Goal: Task Accomplishment & Management: Complete application form

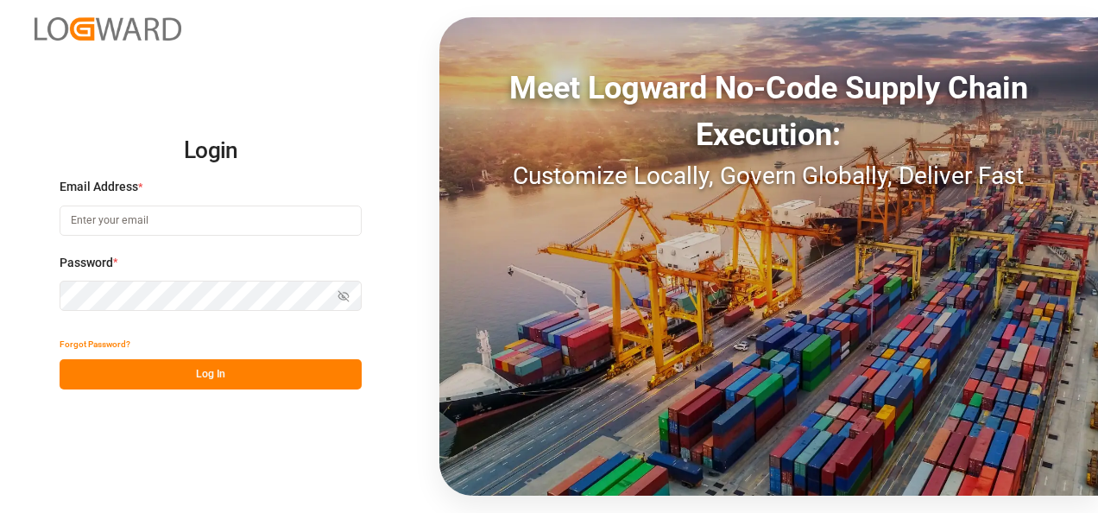
type input "[PERSON_NAME][EMAIL_ADDRESS][PERSON_NAME][DOMAIN_NAME]"
click at [287, 367] on button "Log In" at bounding box center [211, 374] width 302 height 30
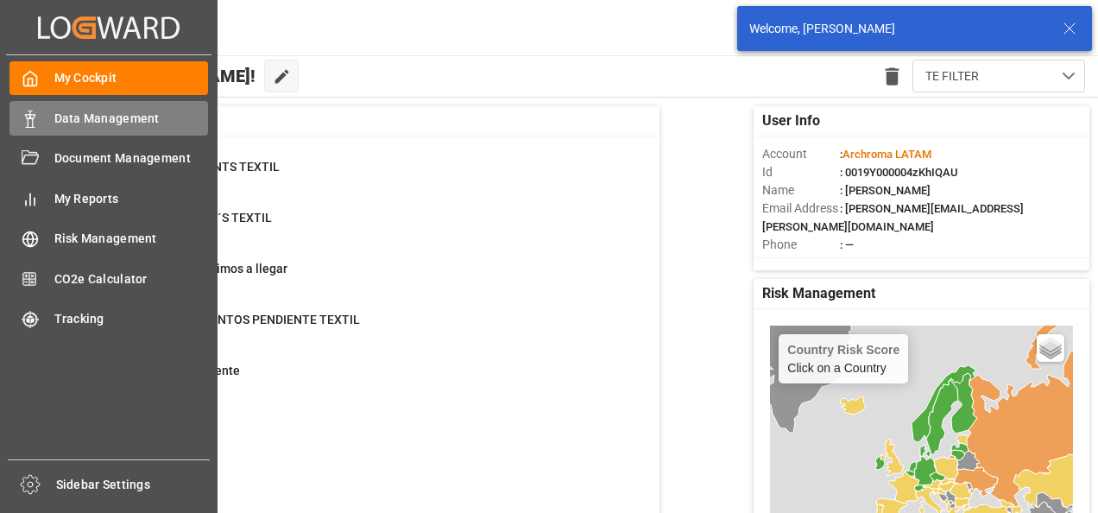
click at [23, 122] on icon at bounding box center [30, 118] width 17 height 17
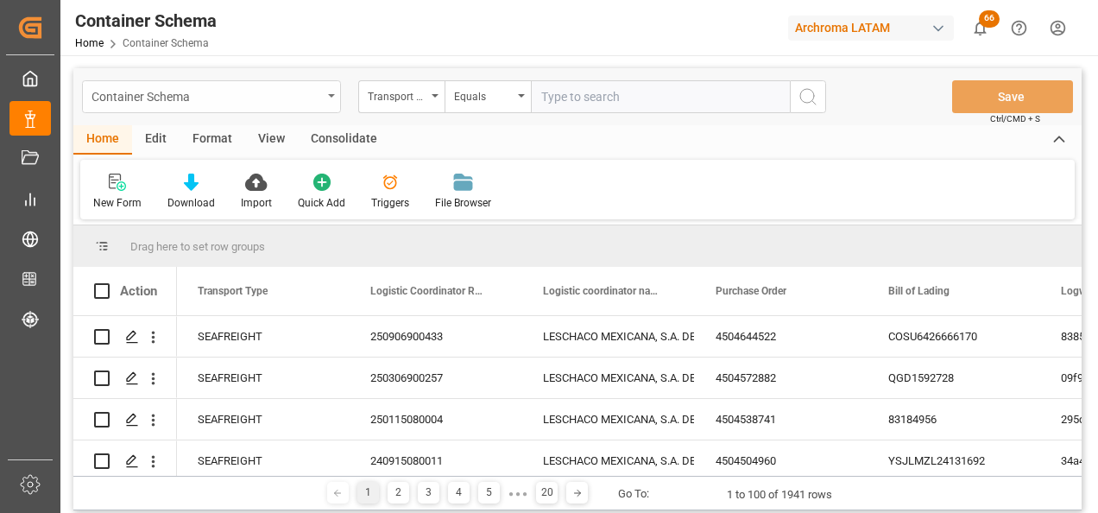
click at [317, 104] on div "Container Schema" at bounding box center [206, 96] width 230 height 22
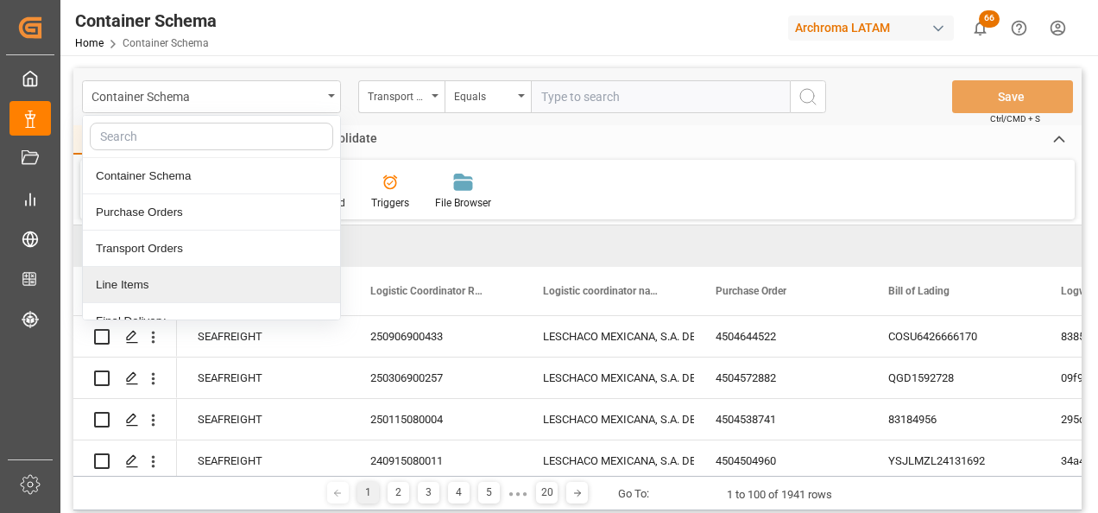
scroll to position [86, 0]
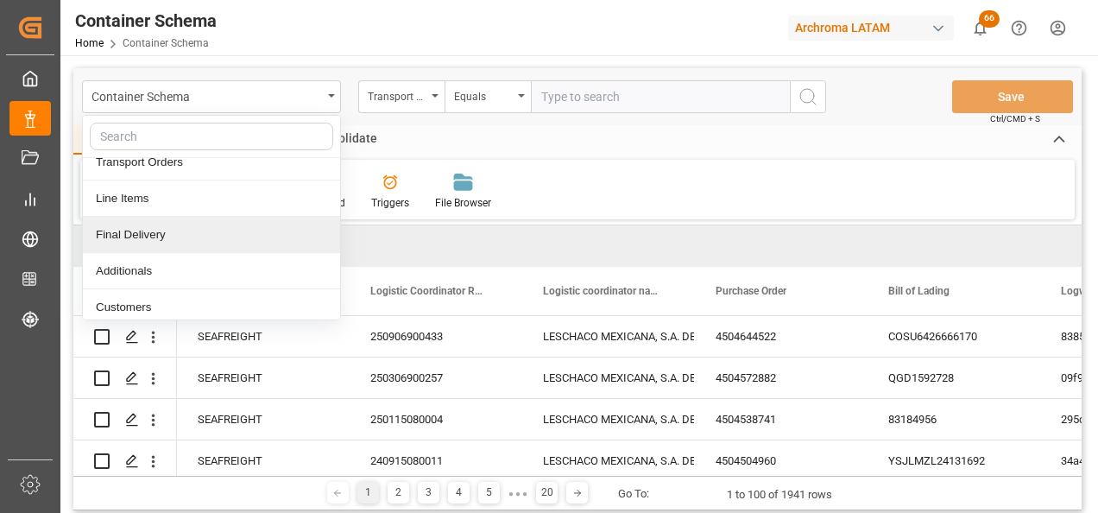
click at [213, 237] on div "Final Delivery" at bounding box center [211, 235] width 257 height 36
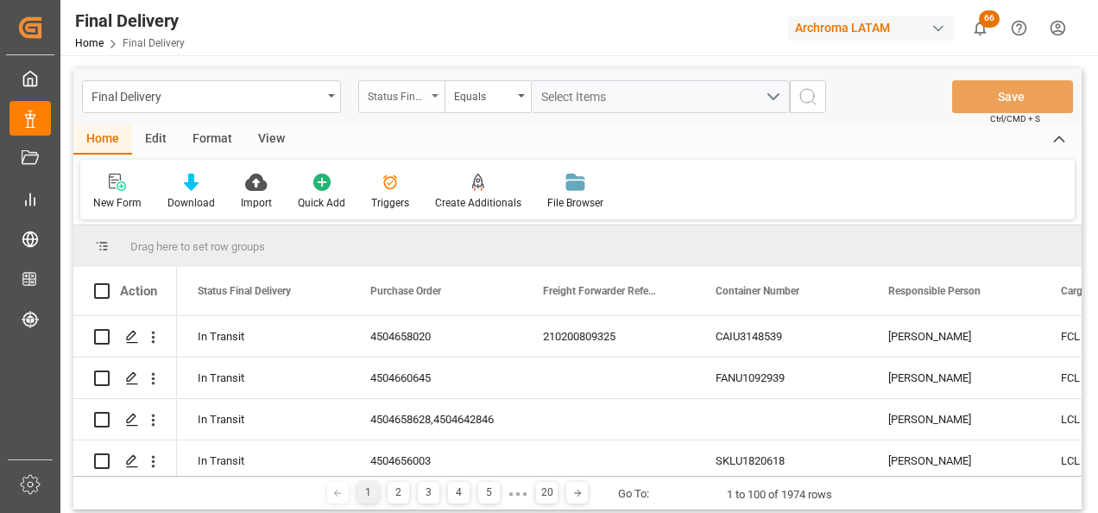
click at [432, 98] on div "Status Final Delivery" at bounding box center [401, 96] width 86 height 33
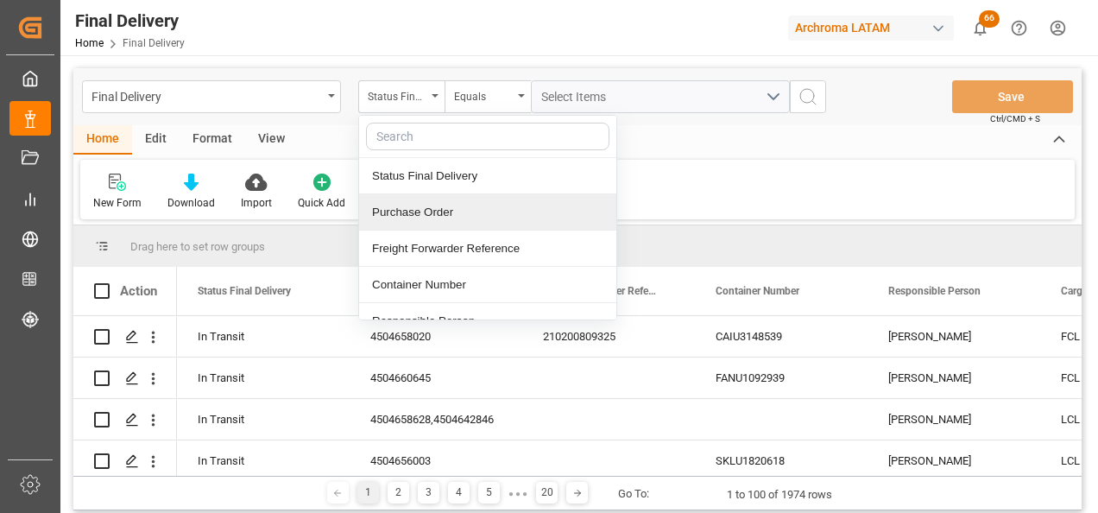
click at [446, 208] on div "Purchase Order" at bounding box center [487, 212] width 257 height 36
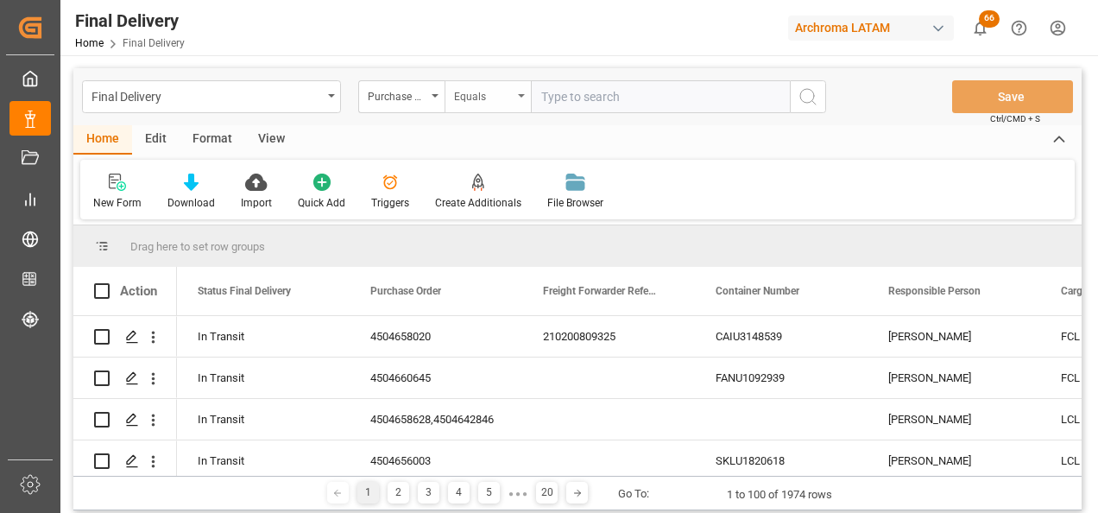
click at [467, 95] on div "Equals" at bounding box center [483, 95] width 59 height 20
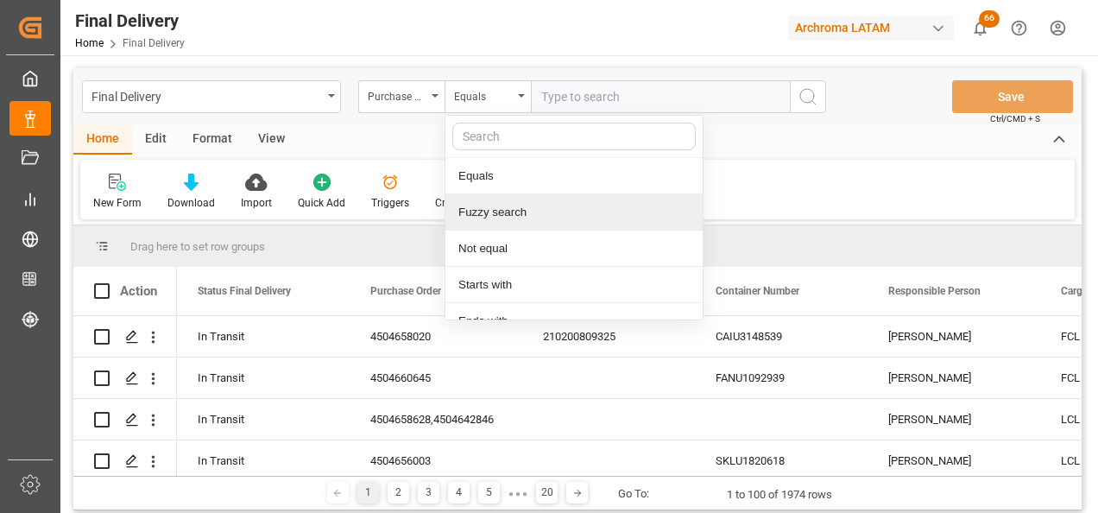
click at [502, 204] on div "Fuzzy search" at bounding box center [573, 212] width 257 height 36
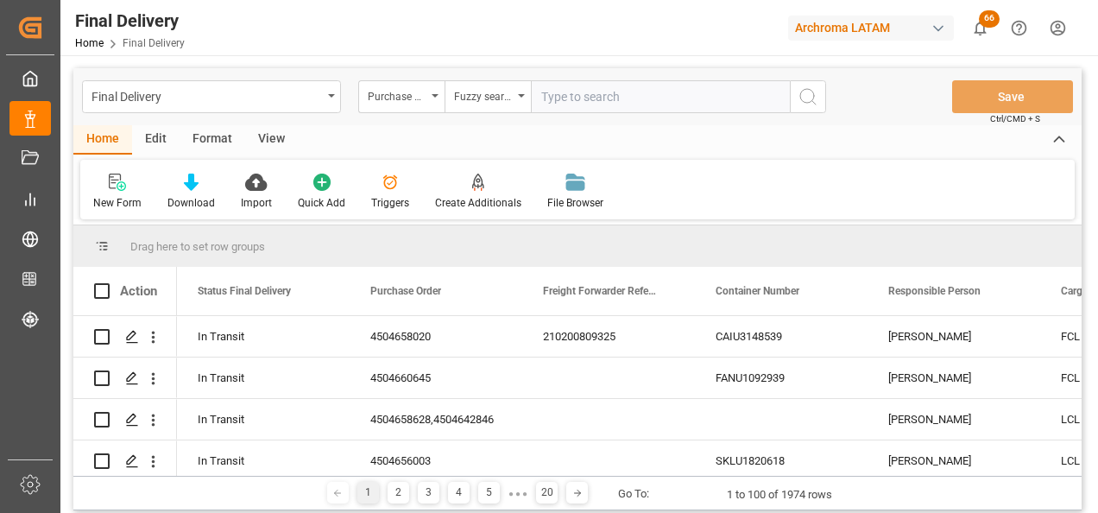
click at [647, 82] on input "text" at bounding box center [660, 96] width 259 height 33
paste input "4504663750"
type input "4504663750"
click at [797, 99] on button "search button" at bounding box center [808, 96] width 36 height 33
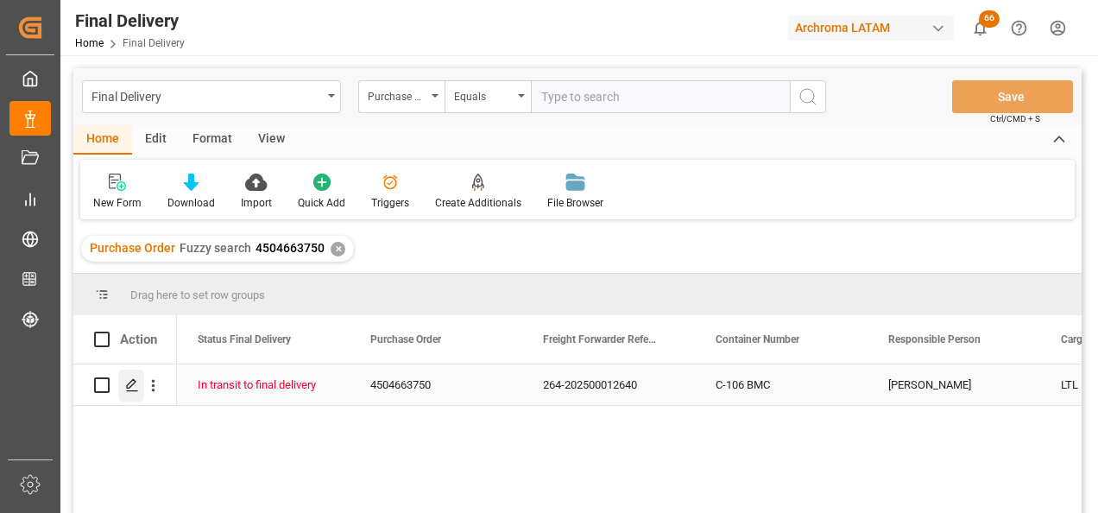
click at [128, 390] on icon "Press SPACE to select this row." at bounding box center [132, 385] width 14 height 14
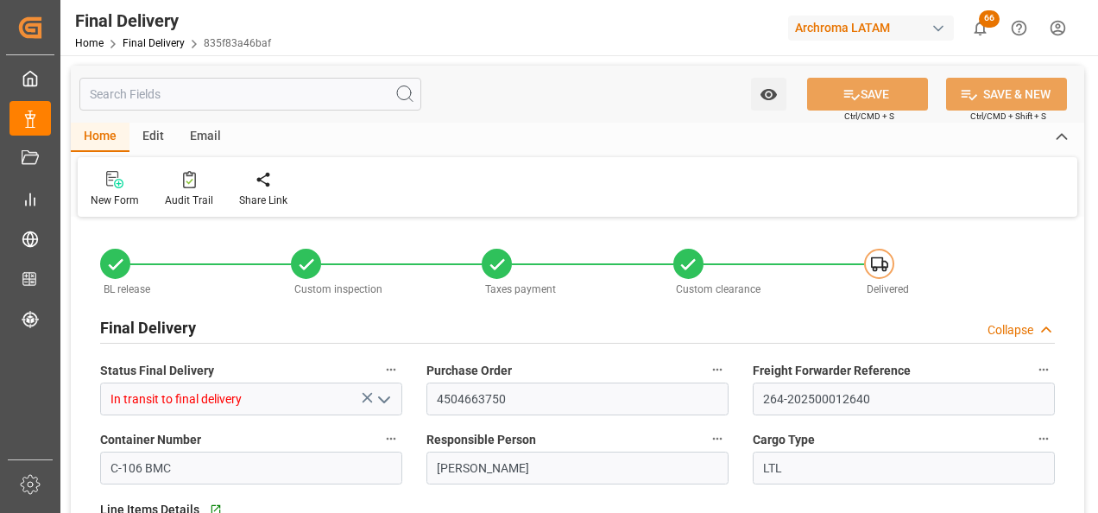
type input "-1"
type input "[DATE]"
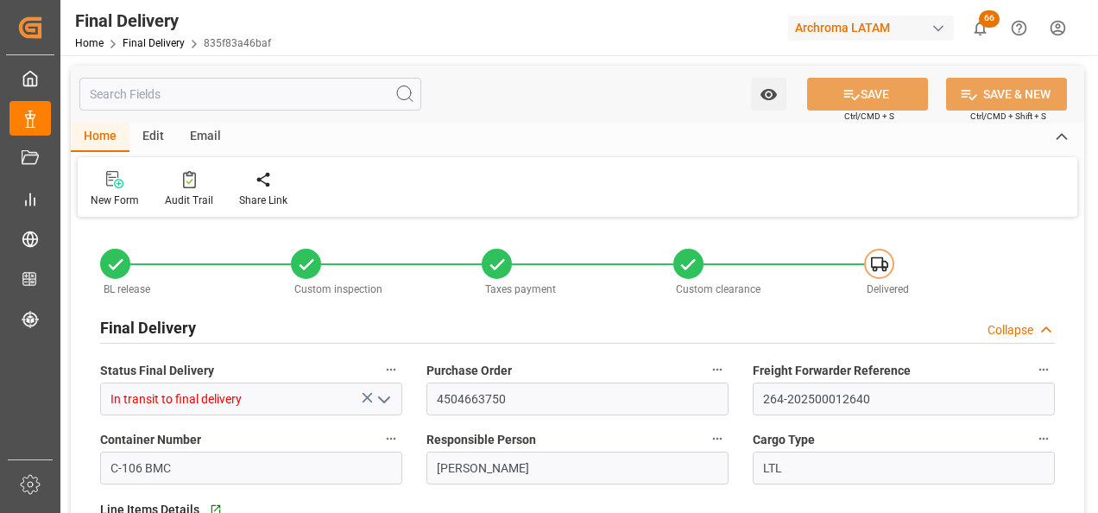
type input "[DATE]"
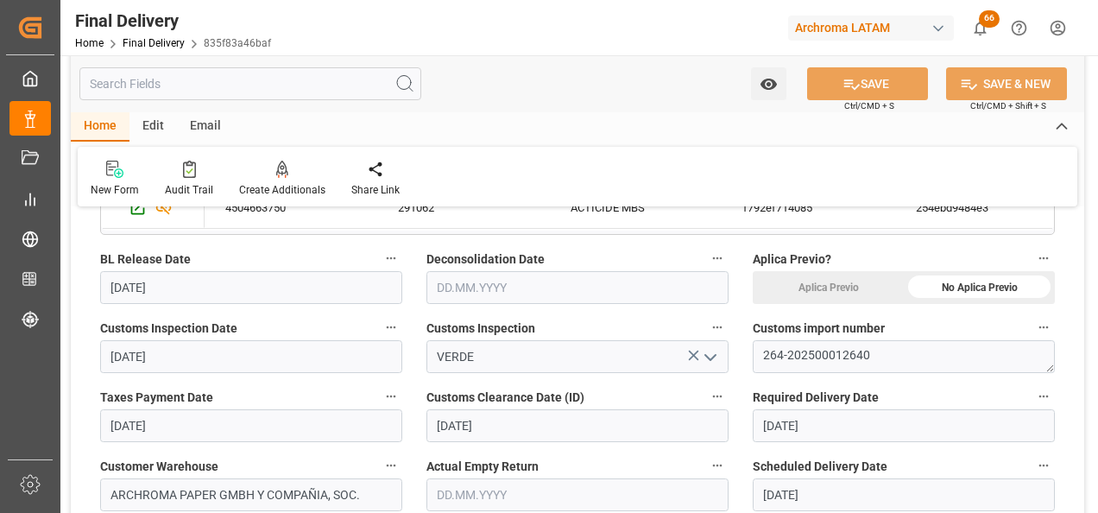
scroll to position [432, 0]
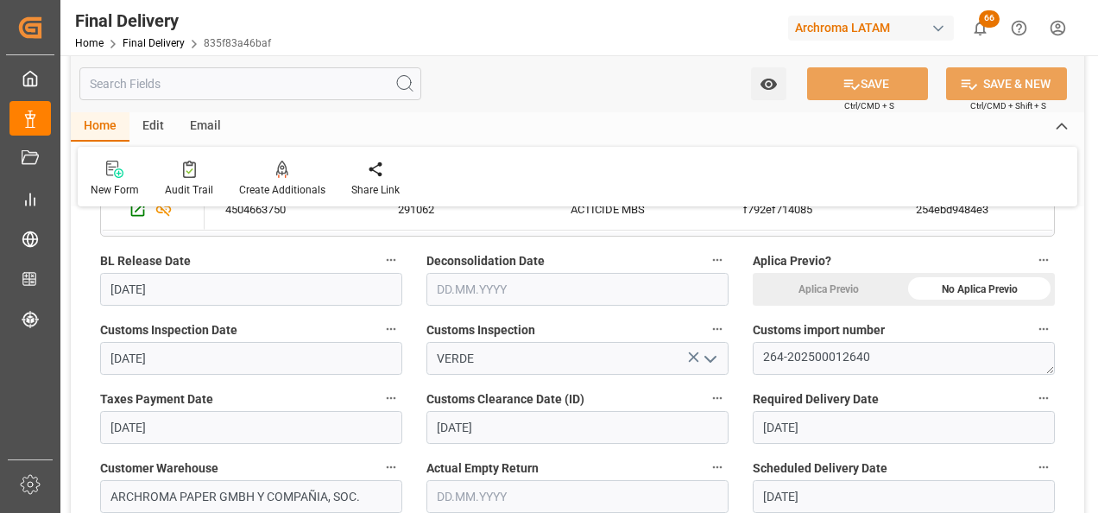
click at [484, 292] on input "text" at bounding box center [577, 289] width 302 height 33
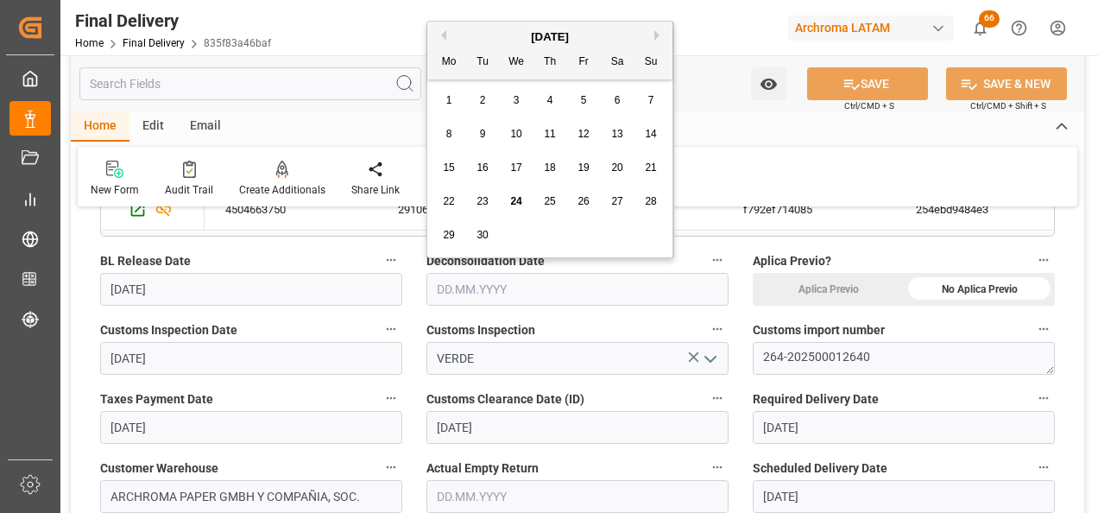
click at [515, 202] on span "24" at bounding box center [515, 201] width 11 height 12
type input "[DATE]"
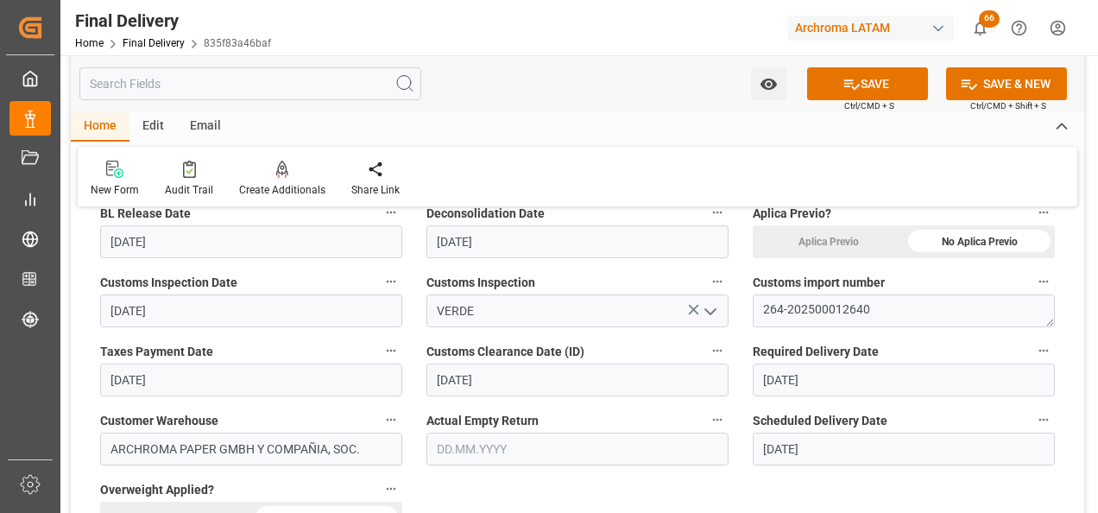
scroll to position [518, 0]
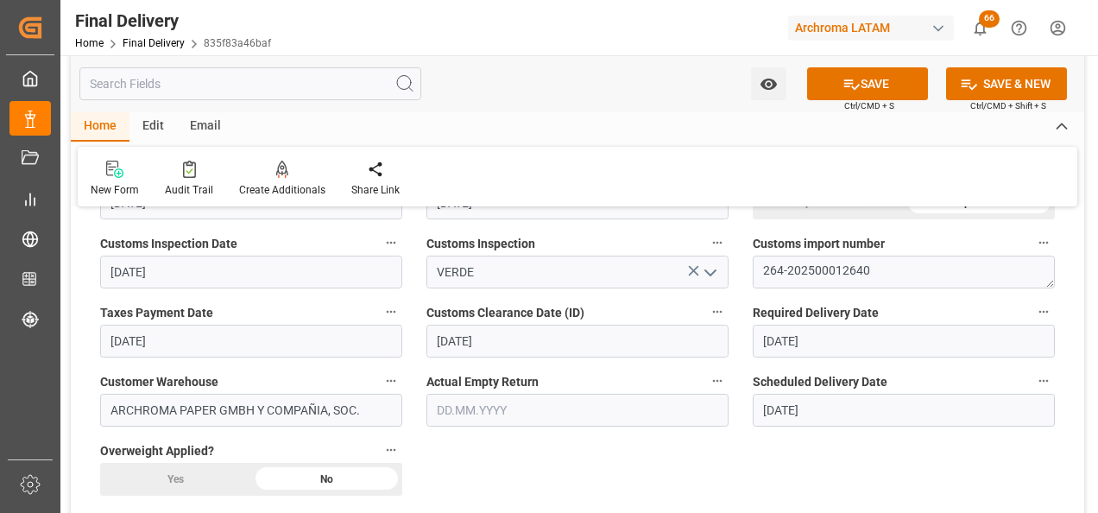
click at [489, 409] on input "text" at bounding box center [577, 410] width 302 height 33
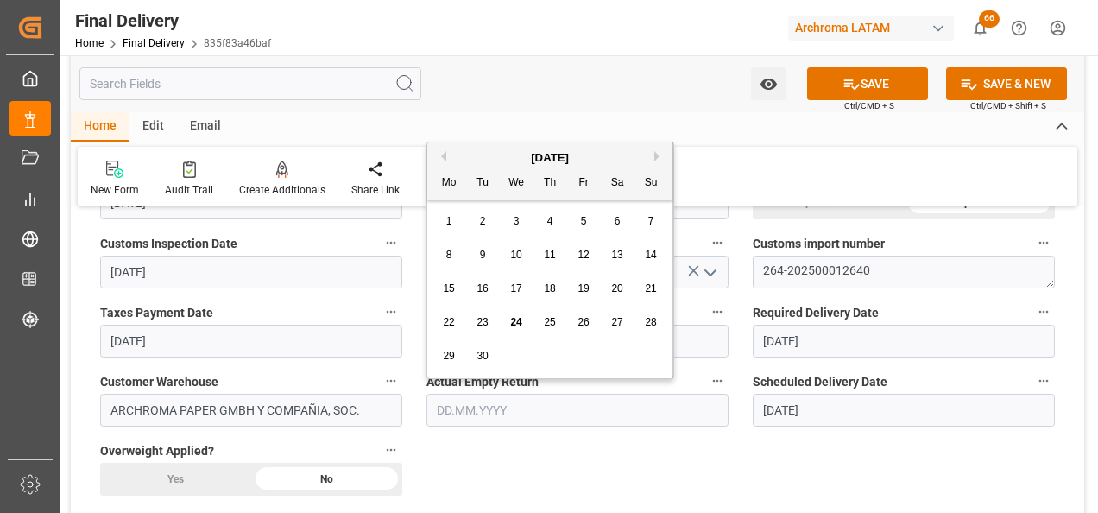
click at [512, 319] on span "24" at bounding box center [515, 322] width 11 height 12
type input "[DATE]"
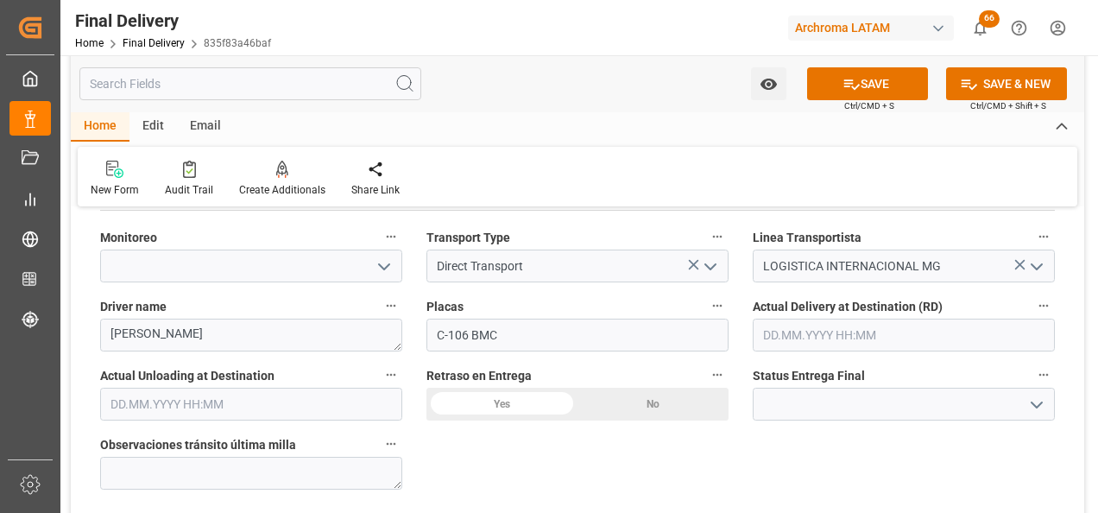
scroll to position [1036, 0]
click at [866, 342] on input "text" at bounding box center [904, 334] width 302 height 33
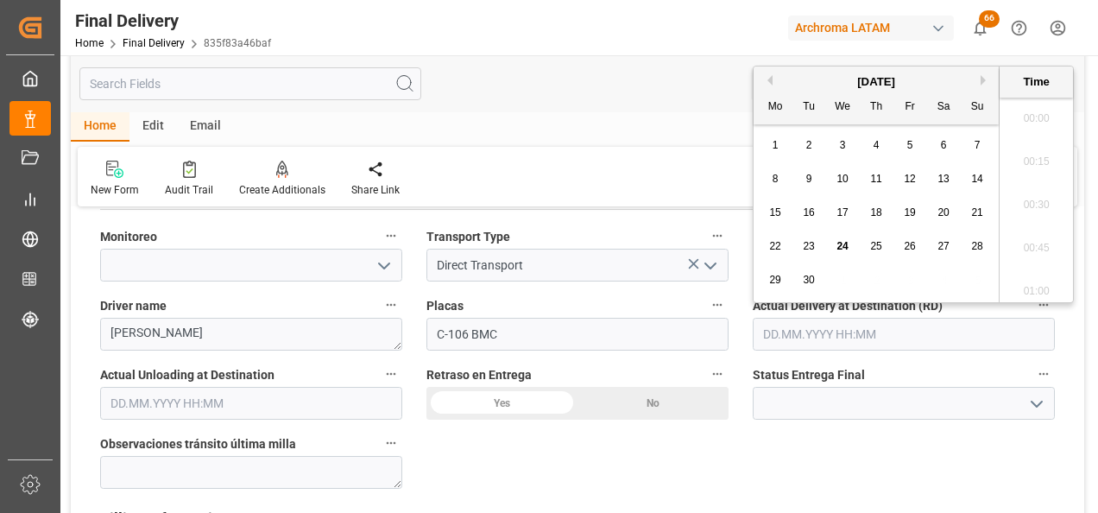
scroll to position [1517, 0]
click at [844, 247] on span "24" at bounding box center [841, 246] width 11 height 12
type input "[DATE] 00:00"
click at [240, 397] on input "text" at bounding box center [251, 403] width 302 height 33
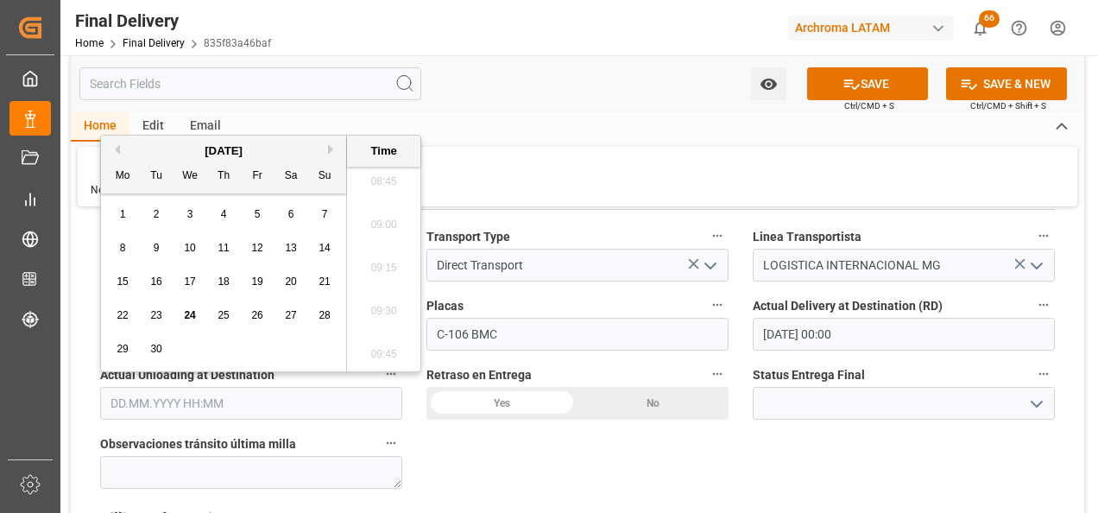
click at [197, 312] on div "24" at bounding box center [191, 316] width 22 height 21
type input "[DATE] 00:00"
click at [528, 401] on div "Yes" at bounding box center [501, 403] width 151 height 33
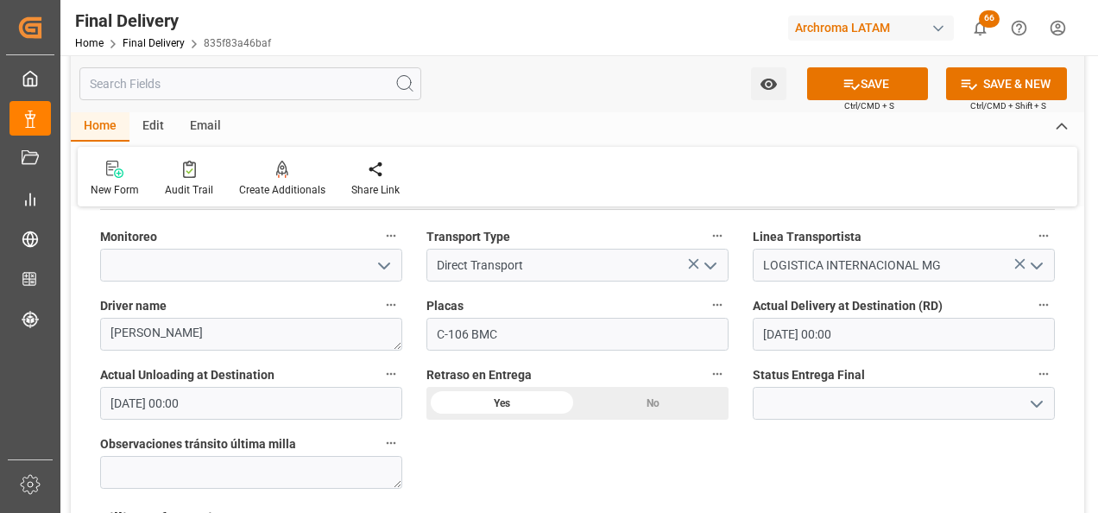
click at [1033, 411] on icon "open menu" at bounding box center [1036, 404] width 21 height 21
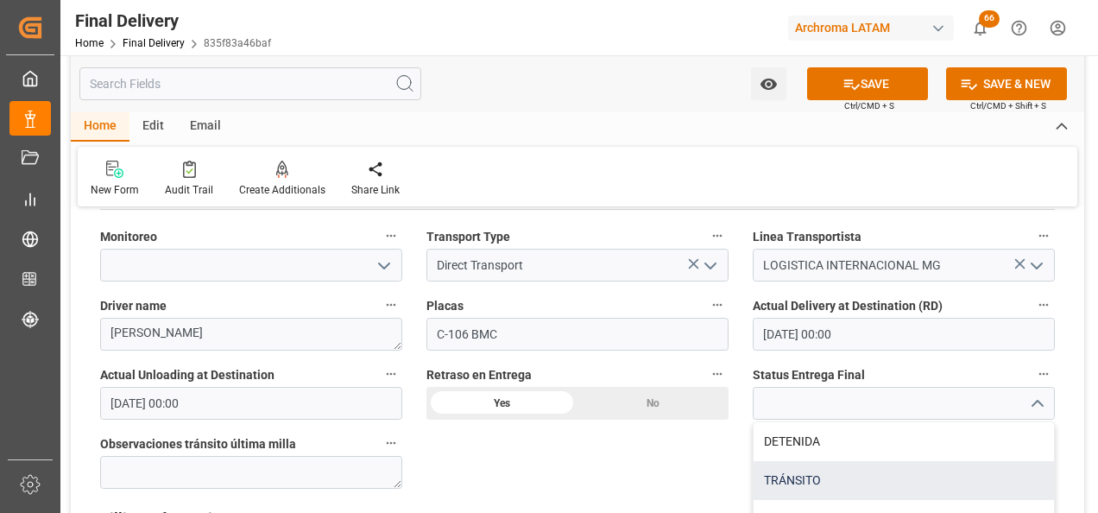
scroll to position [1122, 0]
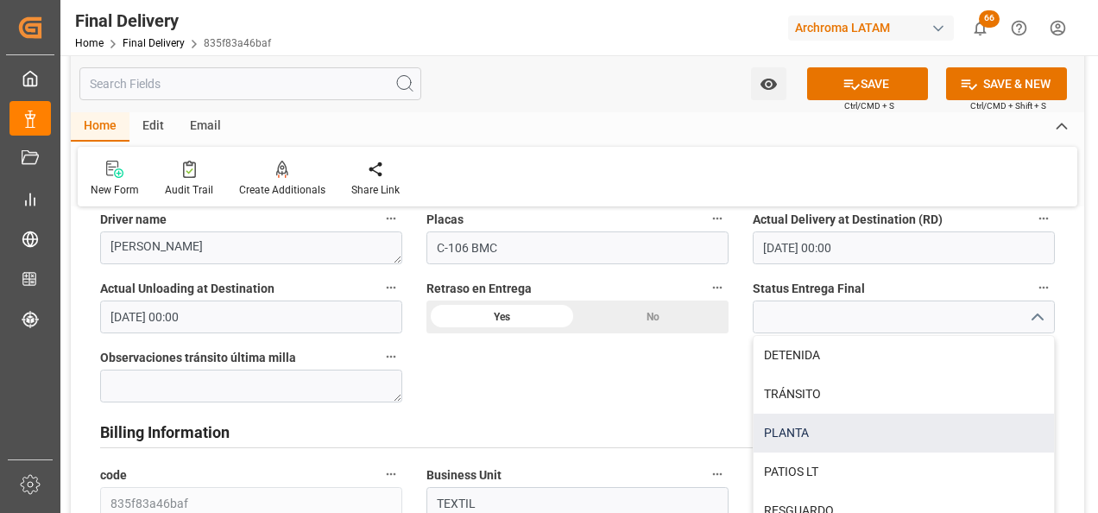
click at [860, 444] on div "PLANTA" at bounding box center [904, 432] width 300 height 39
type input "PLANTA"
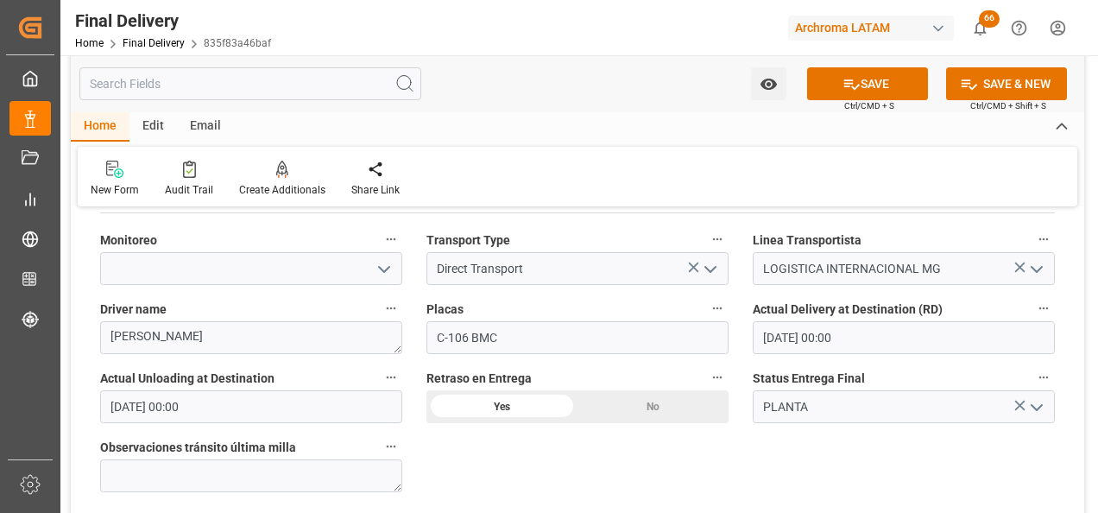
scroll to position [1036, 0]
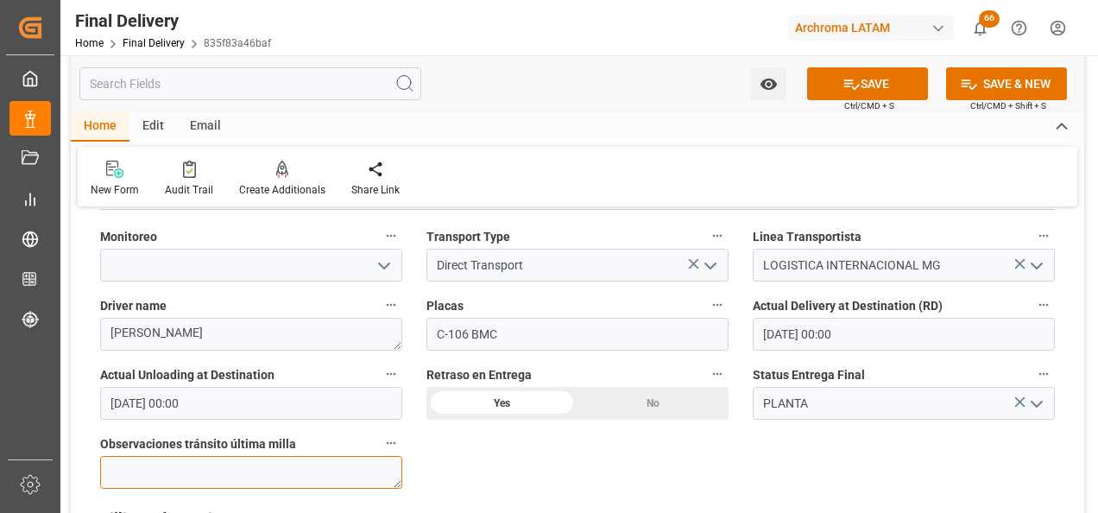
click at [356, 480] on textarea at bounding box center [251, 472] width 302 height 33
click at [235, 465] on textarea at bounding box center [251, 472] width 302 height 33
click at [243, 476] on textarea at bounding box center [251, 472] width 302 height 33
paste textarea "una de las [PERSON_NAME] del consolidado marco selectivo rojo"
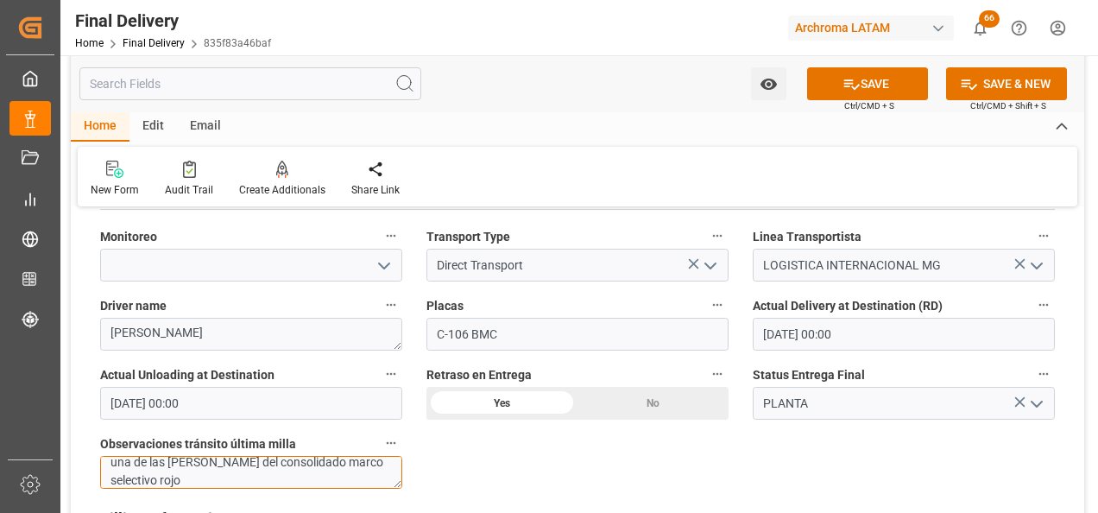
click at [116, 460] on textarea "una de las [PERSON_NAME] del consolidado marco selectivo rojo" at bounding box center [251, 472] width 302 height 33
click at [327, 467] on textarea "Una de las [PERSON_NAME] del consolidado marco selectivo rojo" at bounding box center [251, 472] width 302 height 33
click at [328, 481] on textarea "Una de las [PERSON_NAME] del consolidado marcó selectivo rojo" at bounding box center [251, 472] width 302 height 33
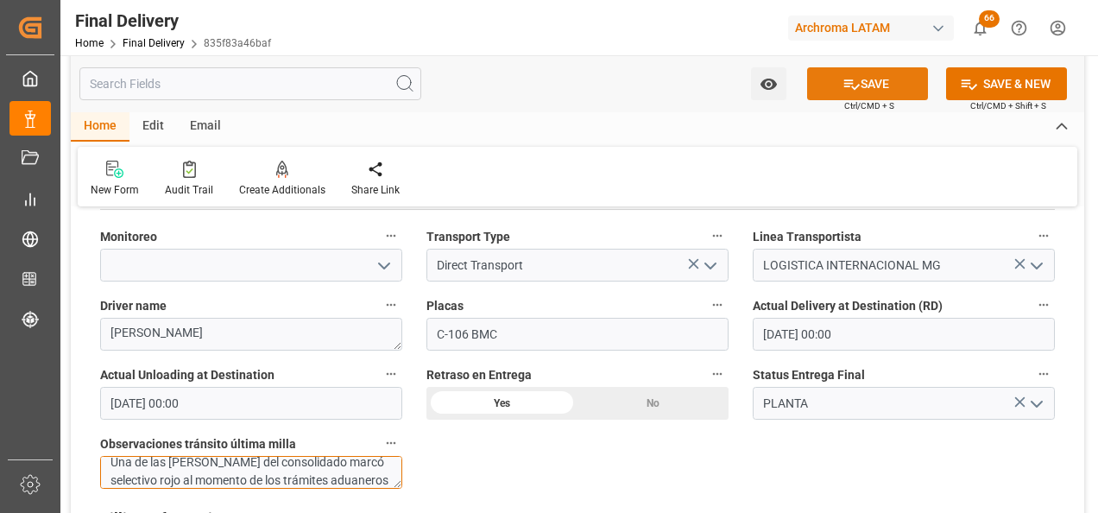
type textarea "Una de las [PERSON_NAME] del consolidado marcó selectivo rojo al momento de los…"
click at [860, 82] on button "SAVE" at bounding box center [867, 83] width 121 height 33
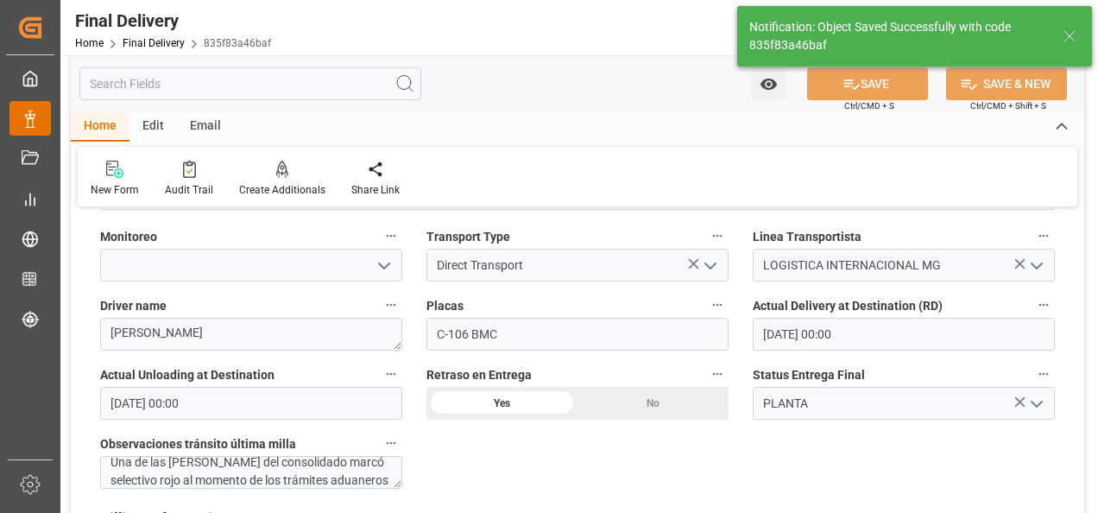
type textarea "1"
type input "Unloaded"
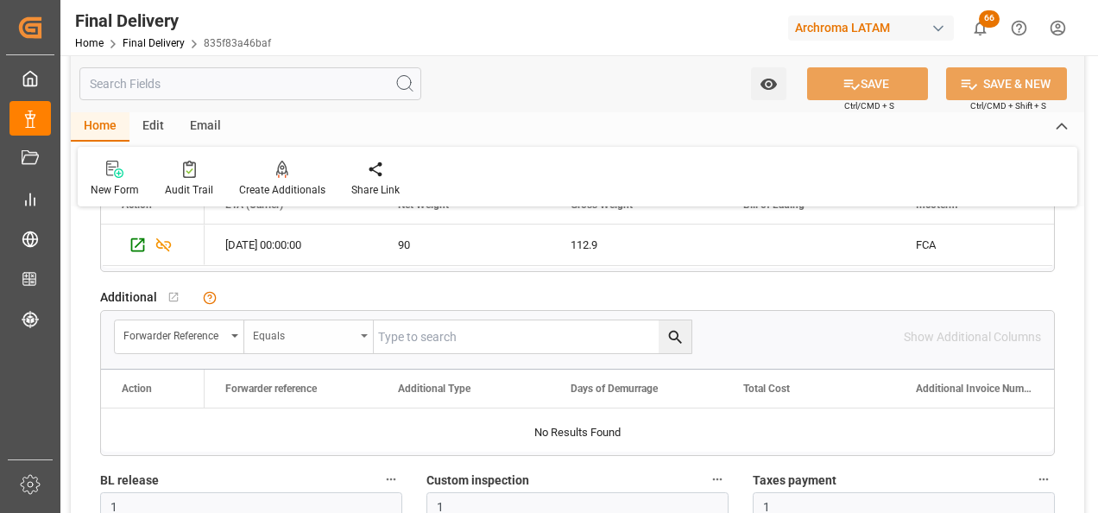
scroll to position [1381, 0]
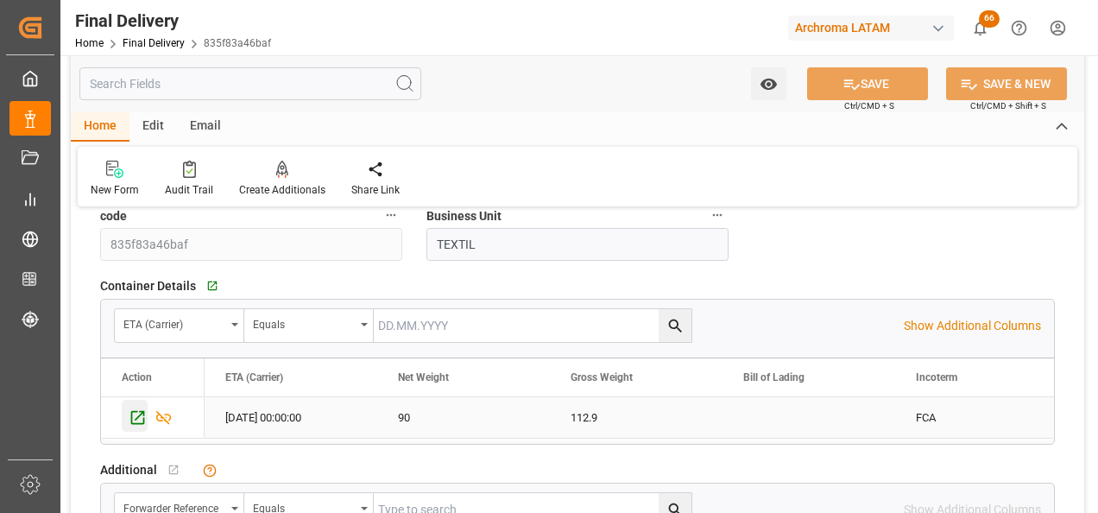
click at [136, 408] on icon "Press SPACE to select this row." at bounding box center [138, 417] width 18 height 18
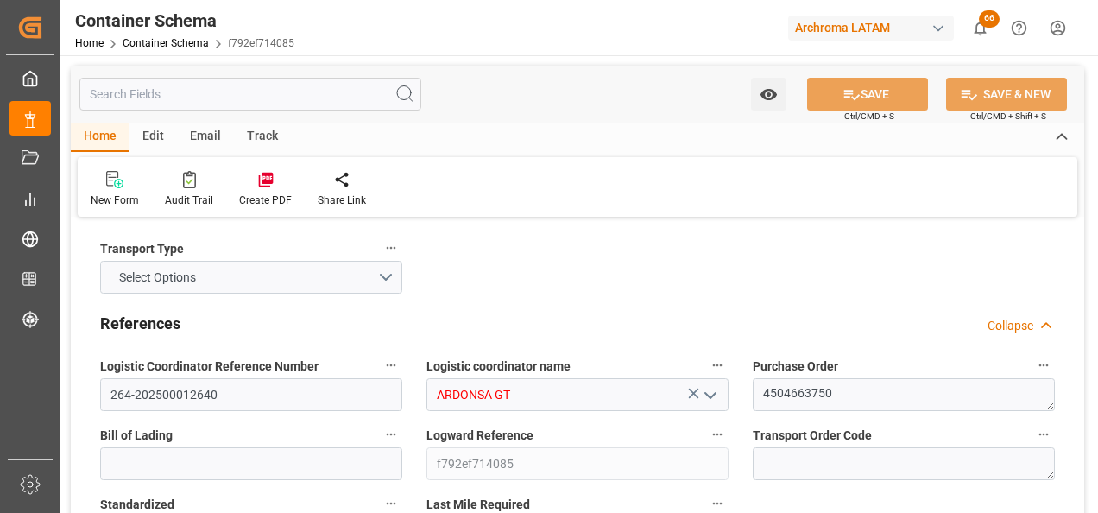
type input "264-202500012640"
type input "ARDONSA GT"
type textarea "4504663750"
type input "f792ef714085"
type input "On time"
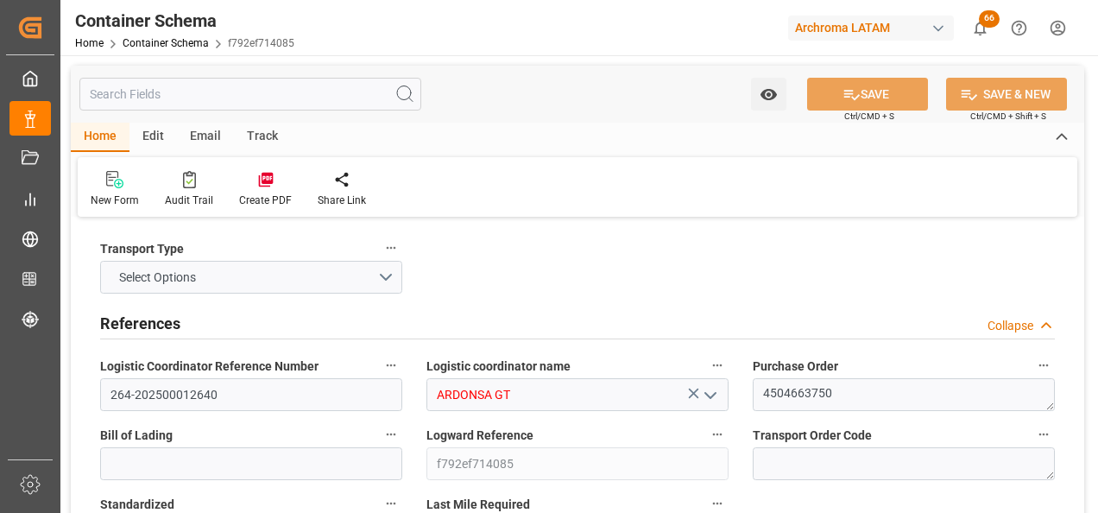
type input "[PERSON_NAME]"
type input "THOR QUIMICOS DE MEXICO SA DE CV"
type input "Document Sent"
type input "264-202500012640"
type input "TEXTIL"
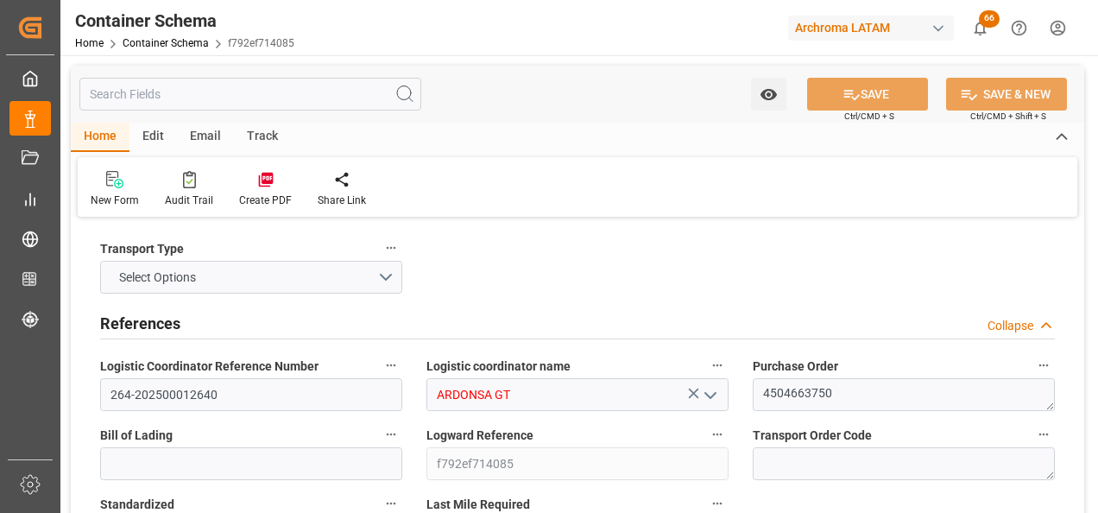
type textarea "PIEZA"
type input "1 PIEZA"
type input "ARCHROMA PAPER GMBH Y COMPAÑIA, SOC."
type textarea "KM 16.5, Carretera a El Salvador , Cruce a Pavón Fraijanes, GUATEMALA, FRAIJANE…"
type input "BOL"
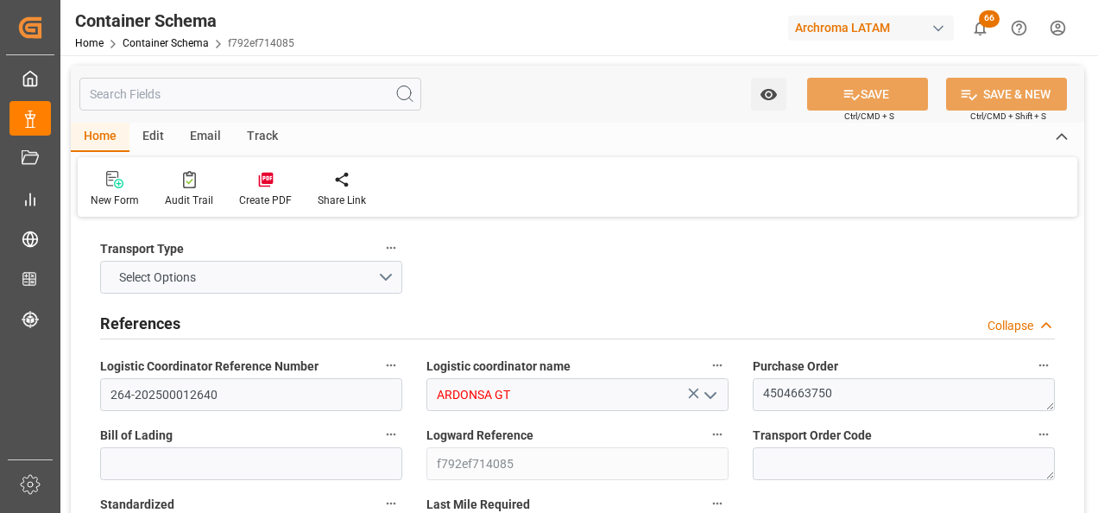
type input "FCA"
type input "Truck"
type input "LTL"
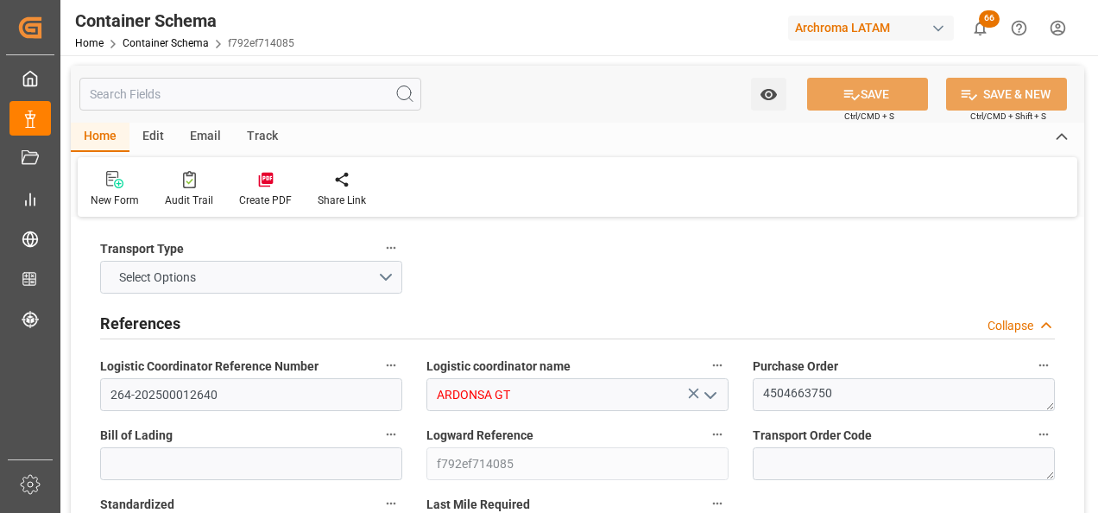
type input "C-106 BMC"
type input "Tecun Uman"
type input "Ciudad Hidalgo"
type input "0"
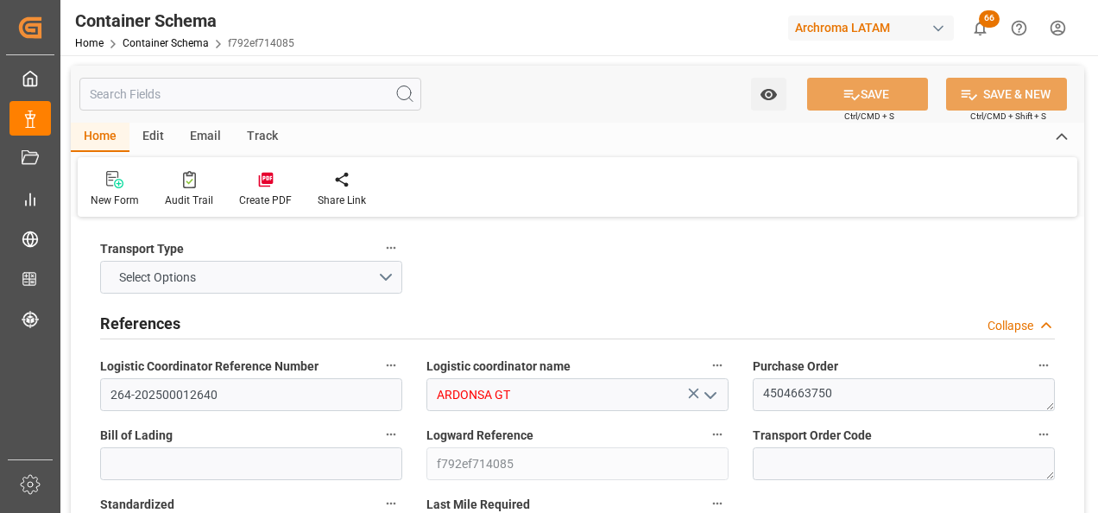
type input "1"
type input "90"
type input "112.9"
type input "GTTUC"
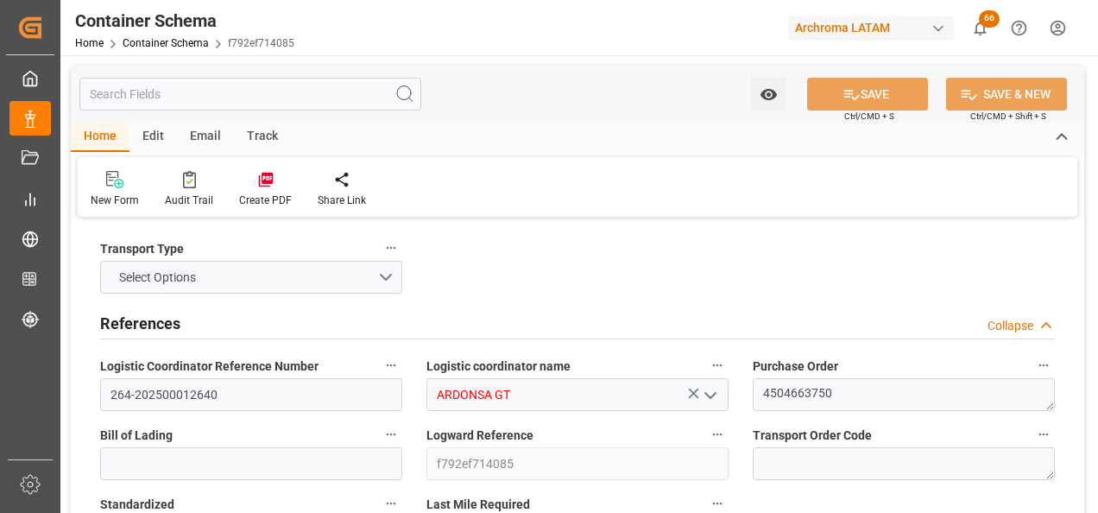
type input "MXZMF"
type input "17.09.2025 15:00"
type input "17.09.2025"
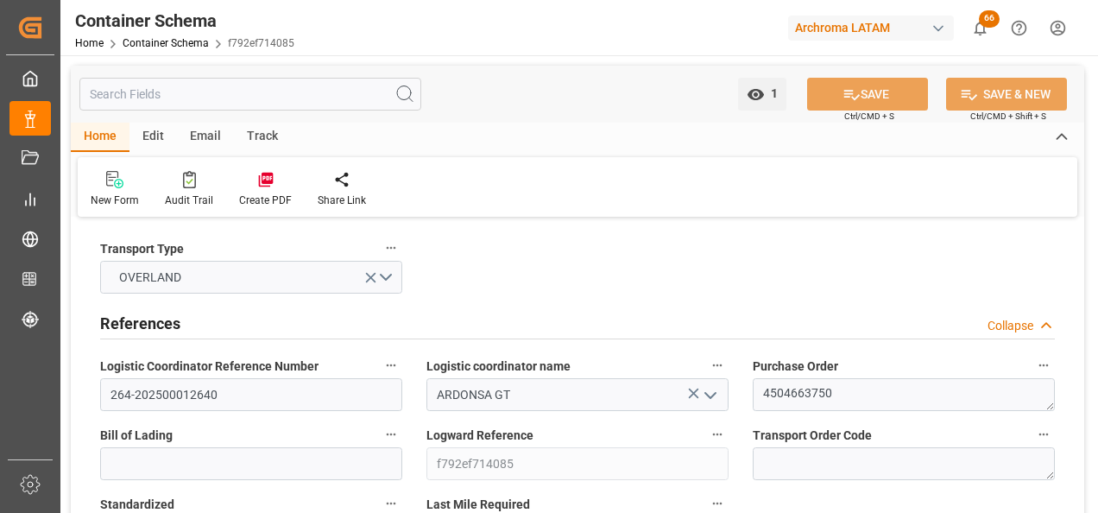
type input "[DATE]"
type input "17.09.2025 00:00"
type input "20.09.2025 00:00"
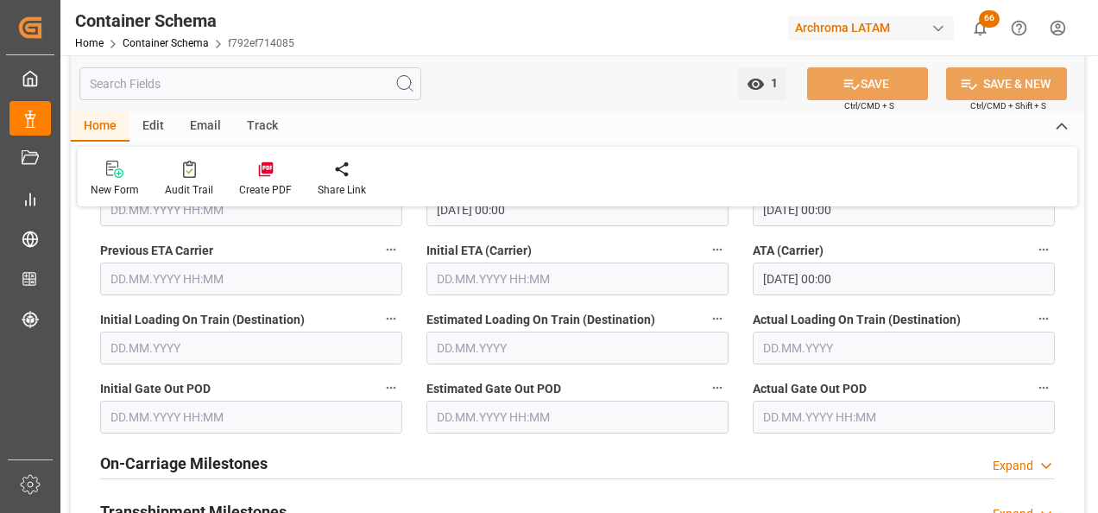
scroll to position [2503, 0]
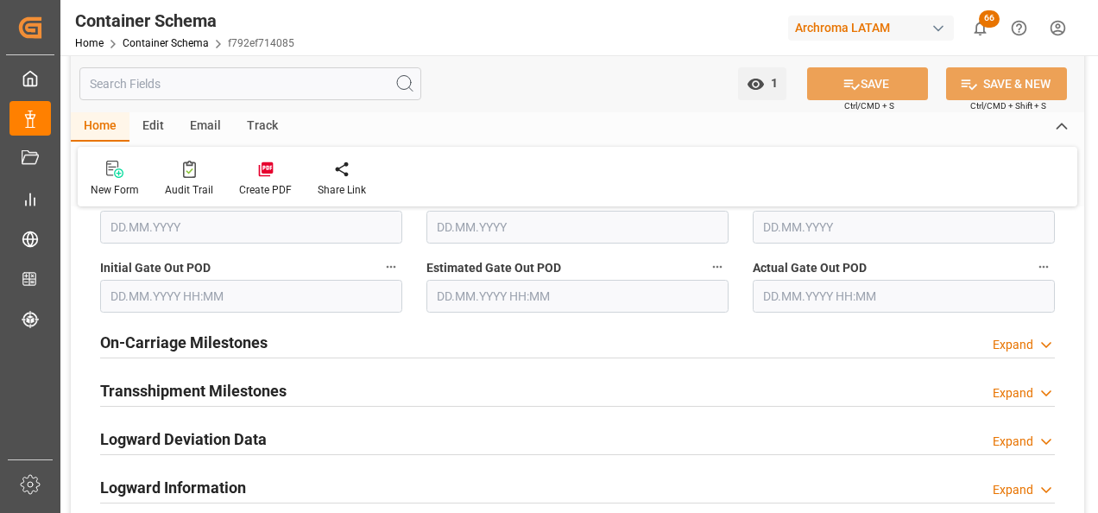
click at [237, 352] on h2 "On-Carriage Milestones" at bounding box center [183, 342] width 167 height 23
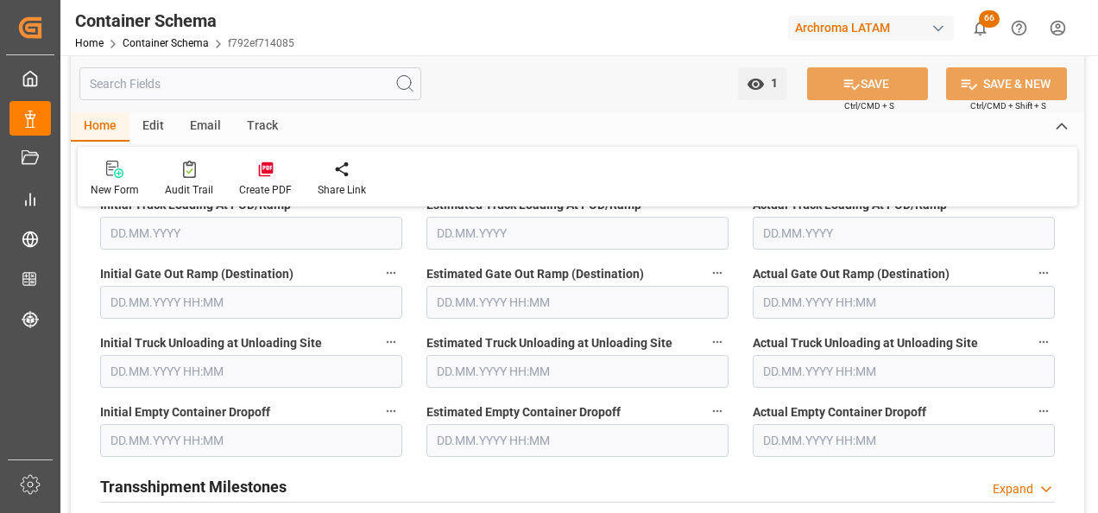
scroll to position [2762, 0]
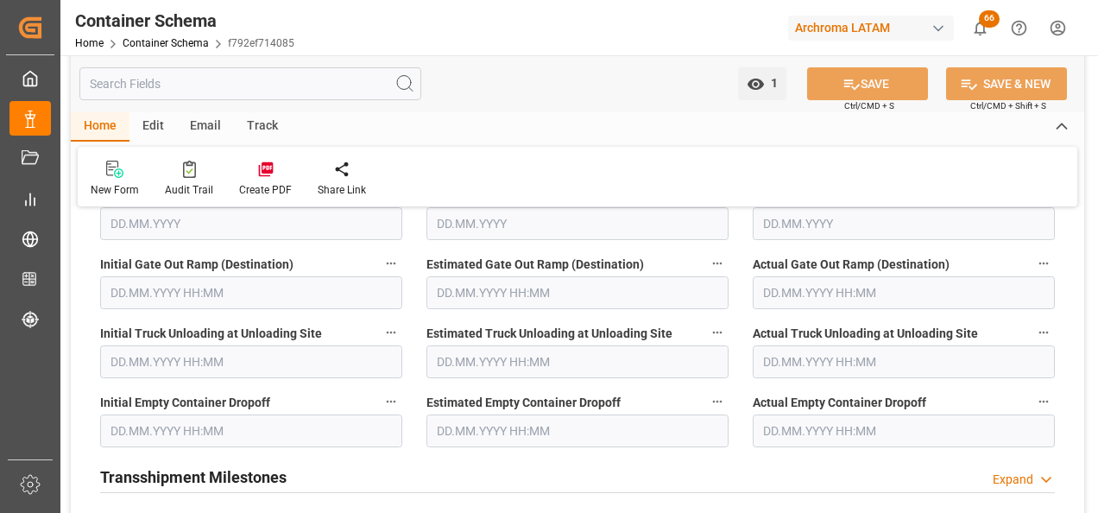
click at [469, 426] on input "text" at bounding box center [577, 430] width 302 height 33
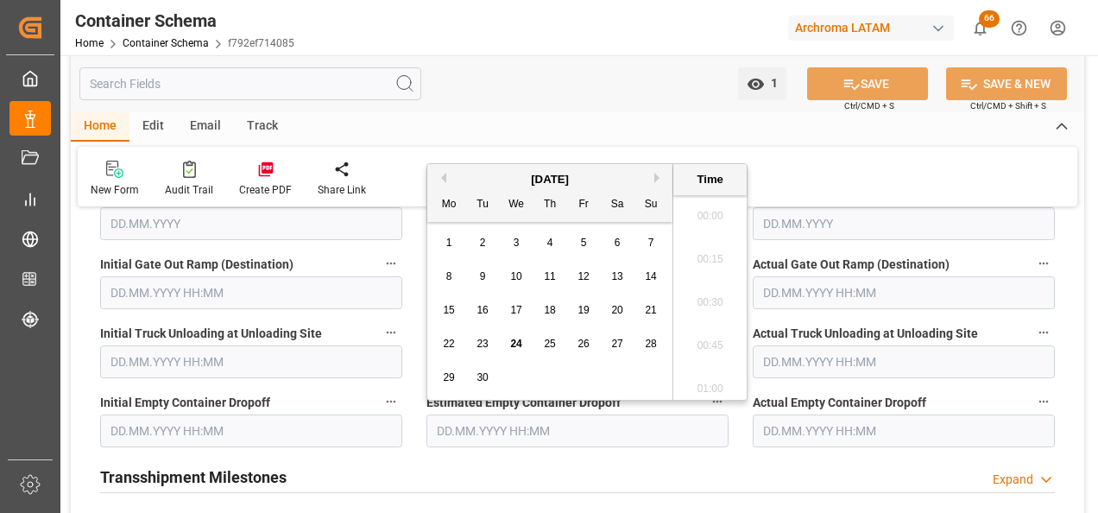
scroll to position [1517, 0]
click at [511, 347] on span "24" at bounding box center [515, 344] width 11 height 12
type input "[DATE] 00:00"
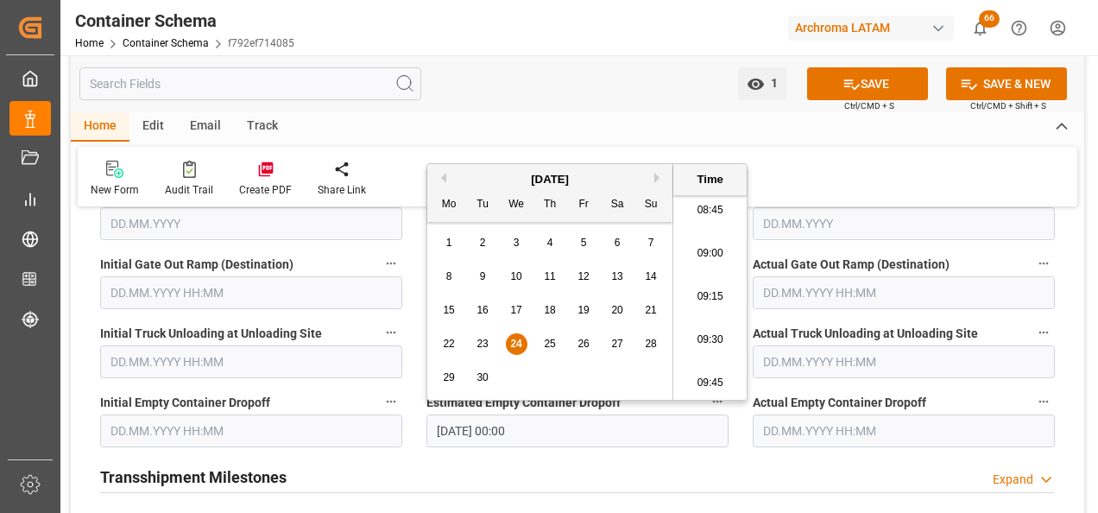
click at [793, 428] on input "text" at bounding box center [904, 430] width 302 height 33
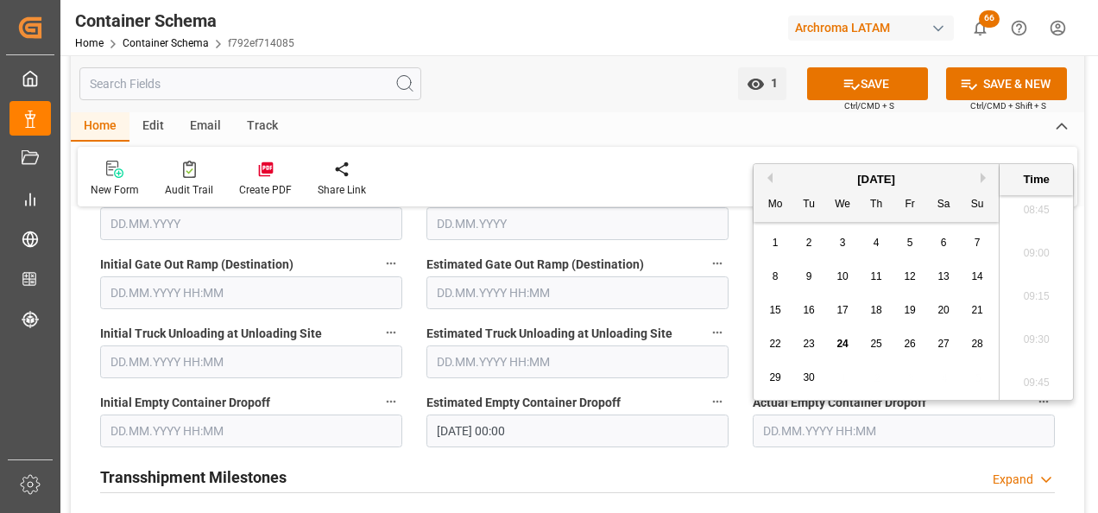
click at [837, 343] on div "24" at bounding box center [843, 344] width 22 height 21
type input "[DATE] 00:00"
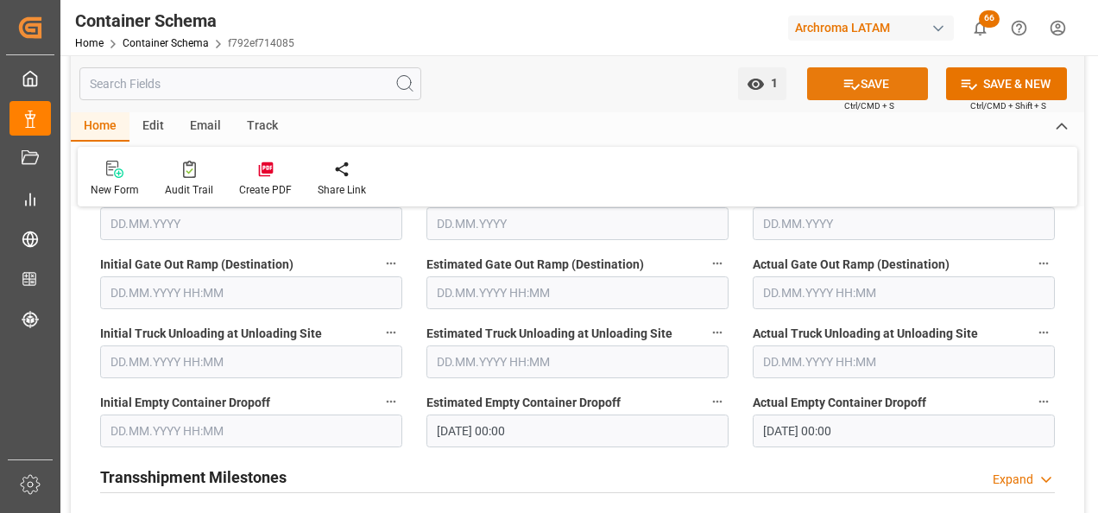
click at [830, 95] on button "SAVE" at bounding box center [867, 83] width 121 height 33
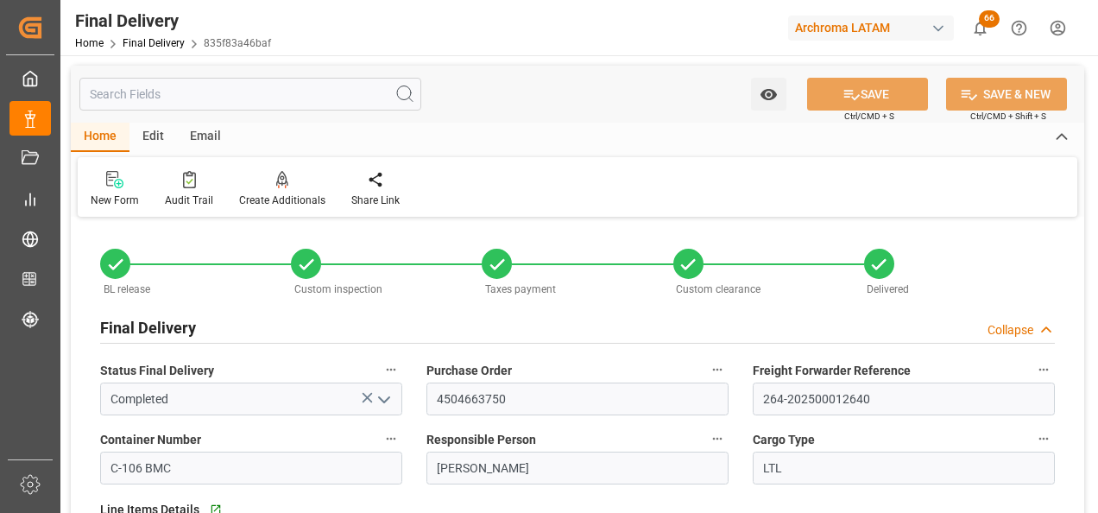
type input "-1"
type input "[DATE]"
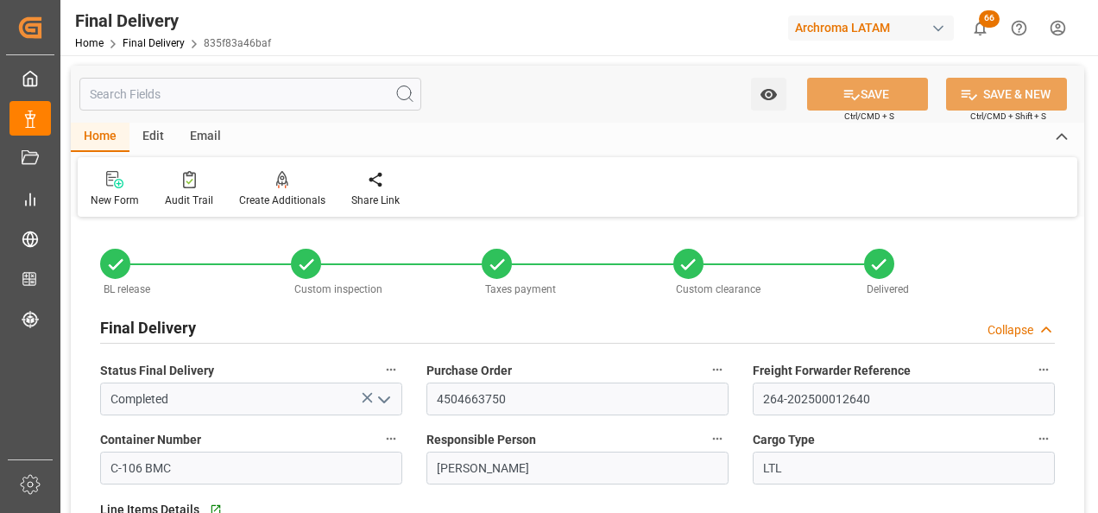
type input "[DATE]"
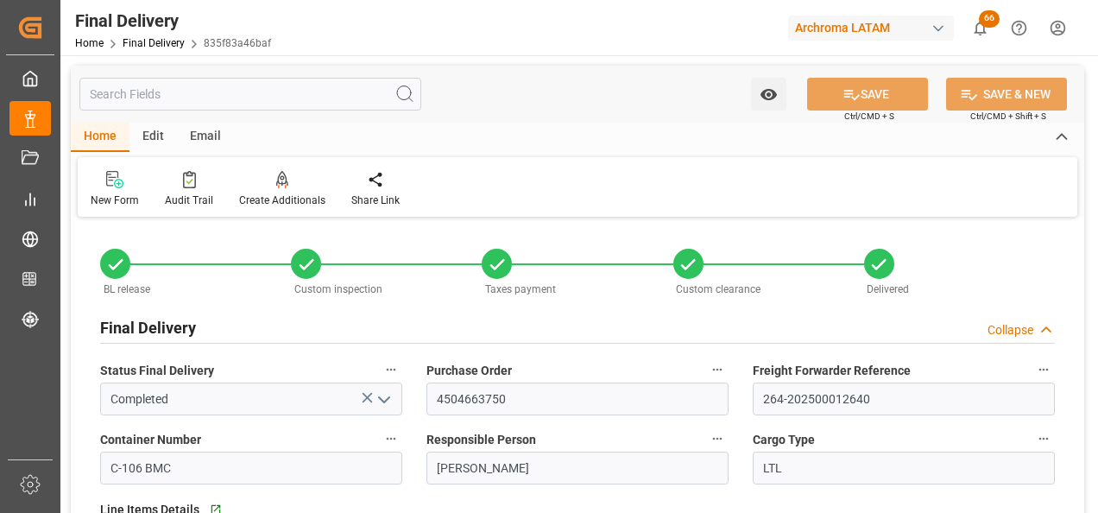
type input "[DATE] 00:00"
type input "[DATE]"
click at [148, 47] on link "Final Delivery" at bounding box center [154, 43] width 62 height 12
